Goal: Navigation & Orientation: Find specific page/section

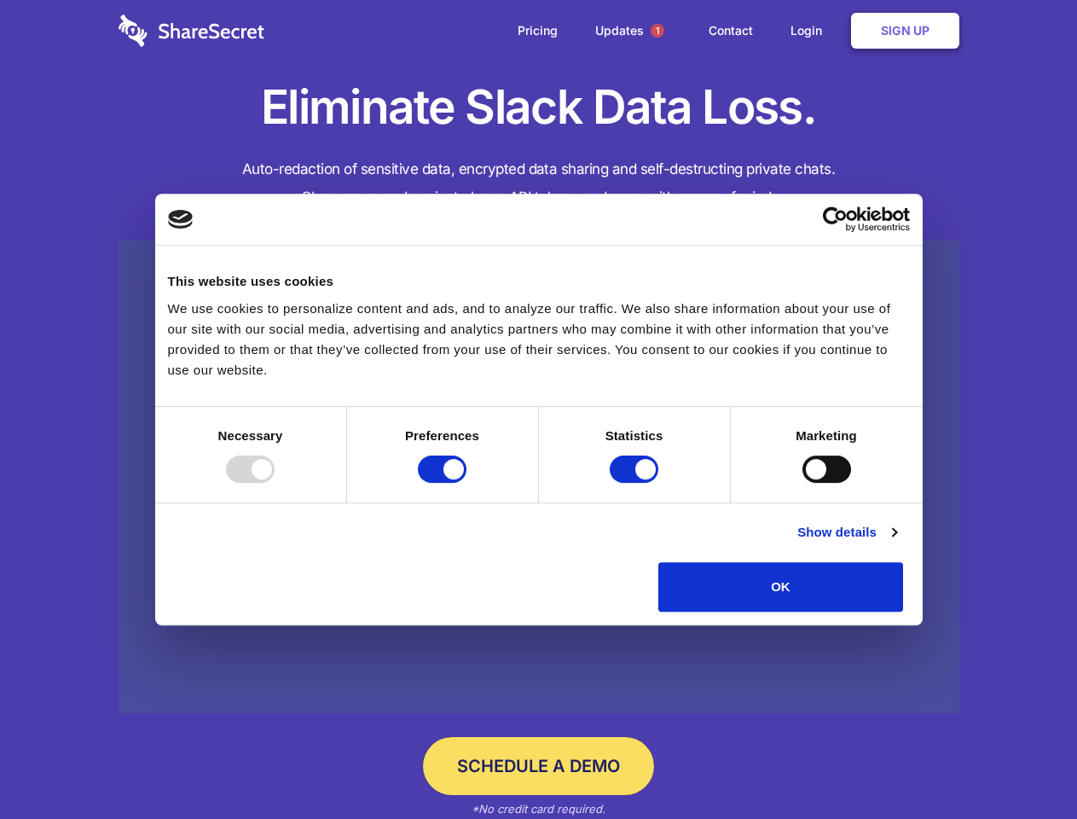
click at [275, 483] on div at bounding box center [250, 468] width 49 height 27
click at [467, 483] on input "Preferences" at bounding box center [442, 468] width 49 height 27
checkbox input "false"
click at [636, 483] on input "Statistics" at bounding box center [634, 468] width 49 height 27
checkbox input "false"
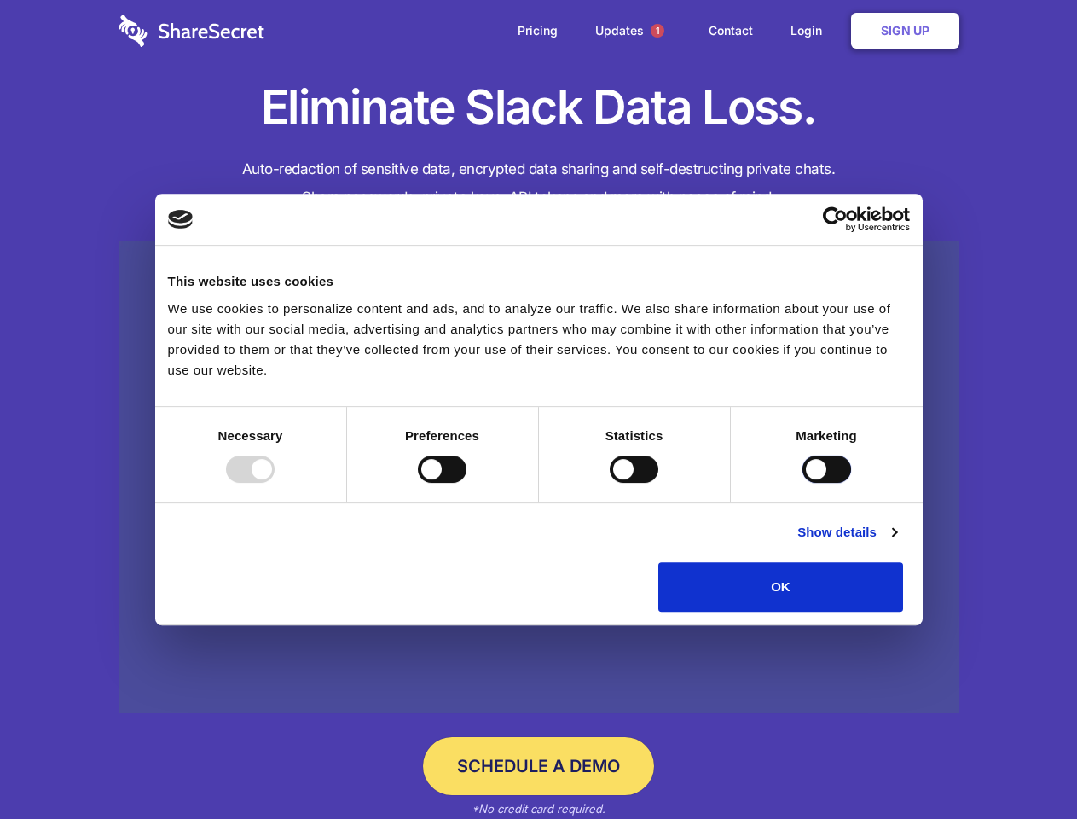
click at [803, 483] on input "Marketing" at bounding box center [827, 468] width 49 height 27
checkbox input "true"
click at [896, 542] on link "Show details" at bounding box center [846, 532] width 99 height 20
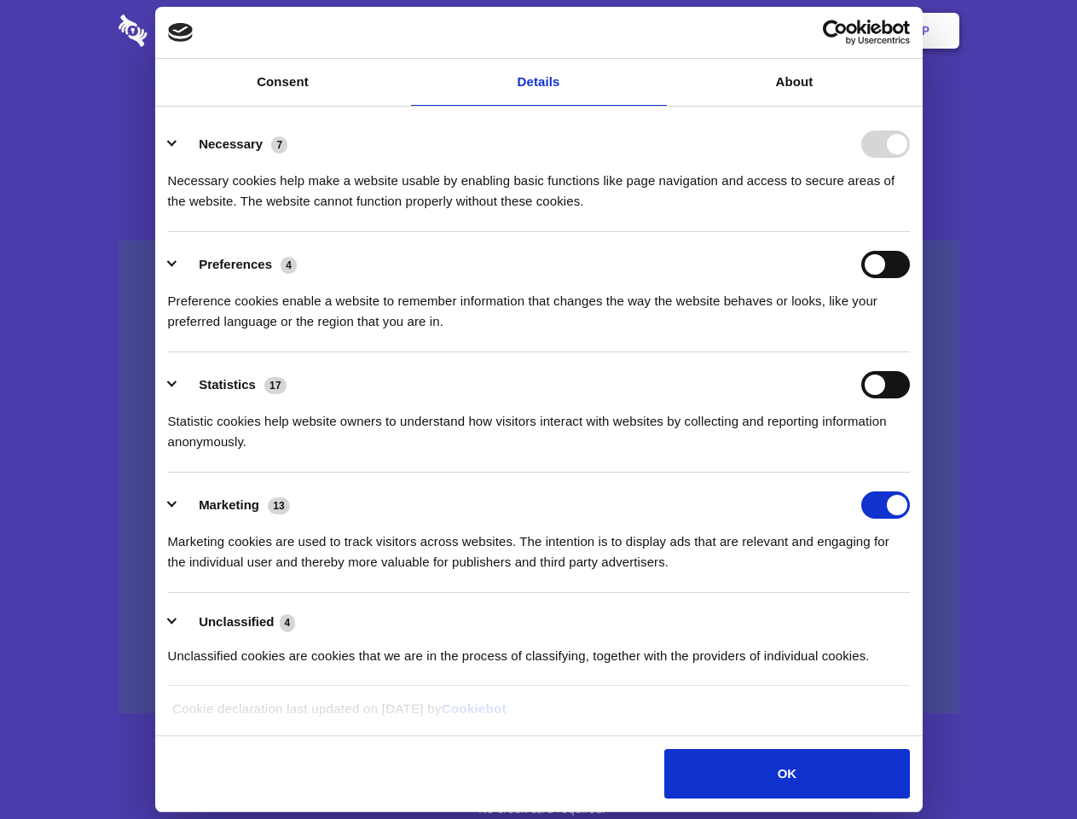
click at [918, 617] on ul "Necessary 7 Necessary cookies help make a website usable by enabling basic func…" at bounding box center [538, 399] width 758 height 575
click at [657, 31] on span "1" at bounding box center [658, 31] width 14 height 14
